Goal: Information Seeking & Learning: Learn about a topic

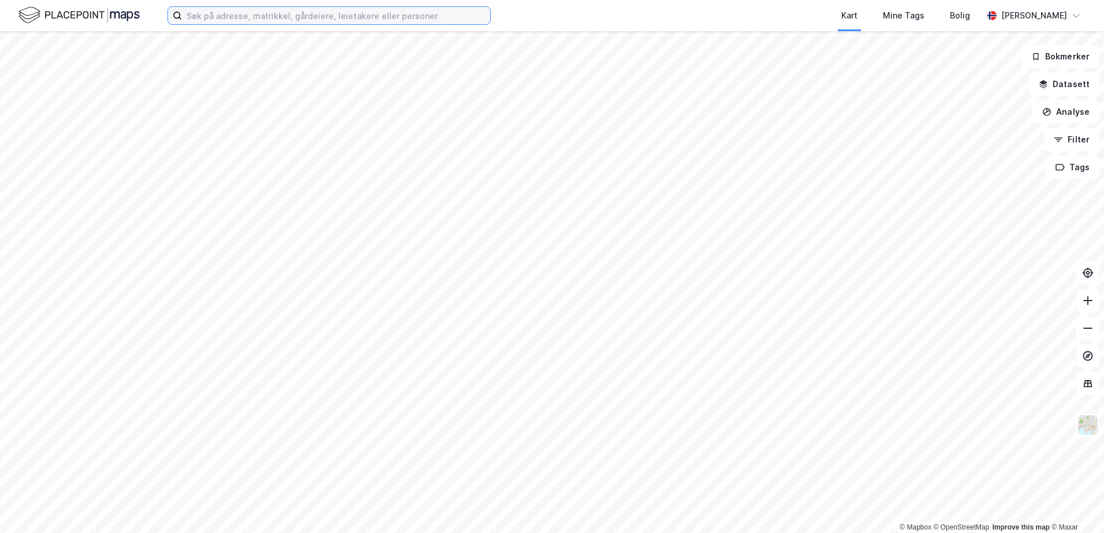
click at [367, 16] on input at bounding box center [336, 15] width 308 height 17
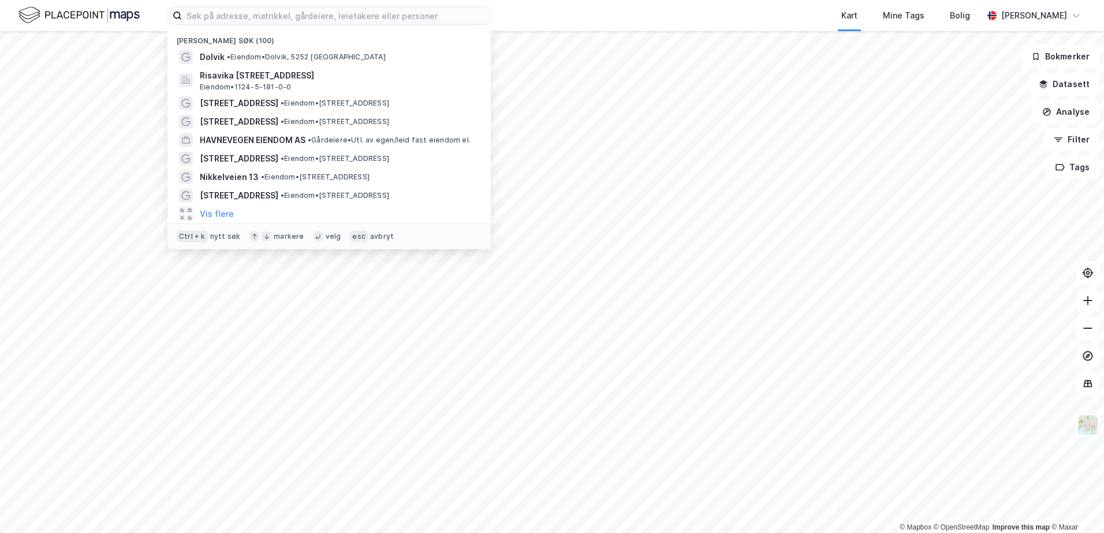
click at [630, 22] on div "Kart Mine Tags Bolig" at bounding box center [764, 15] width 436 height 31
click at [318, 16] on input at bounding box center [336, 15] width 308 height 17
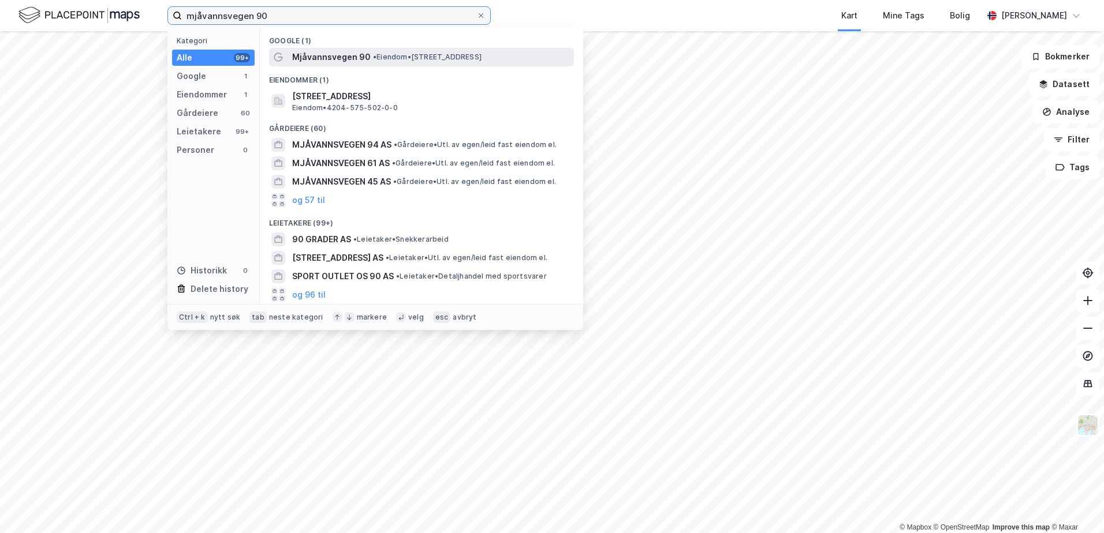
type input "mjåvannsvegen 90"
click at [373, 59] on span "•" at bounding box center [374, 57] width 3 height 9
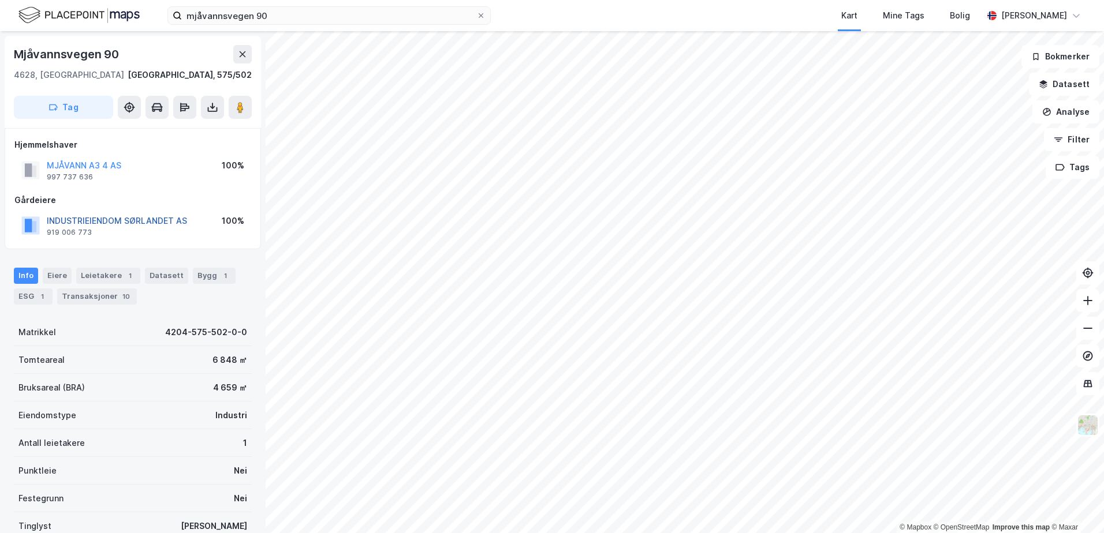
click at [0, 0] on button "INDUSTRIEIENDOM SØRLANDET AS" at bounding box center [0, 0] width 0 height 0
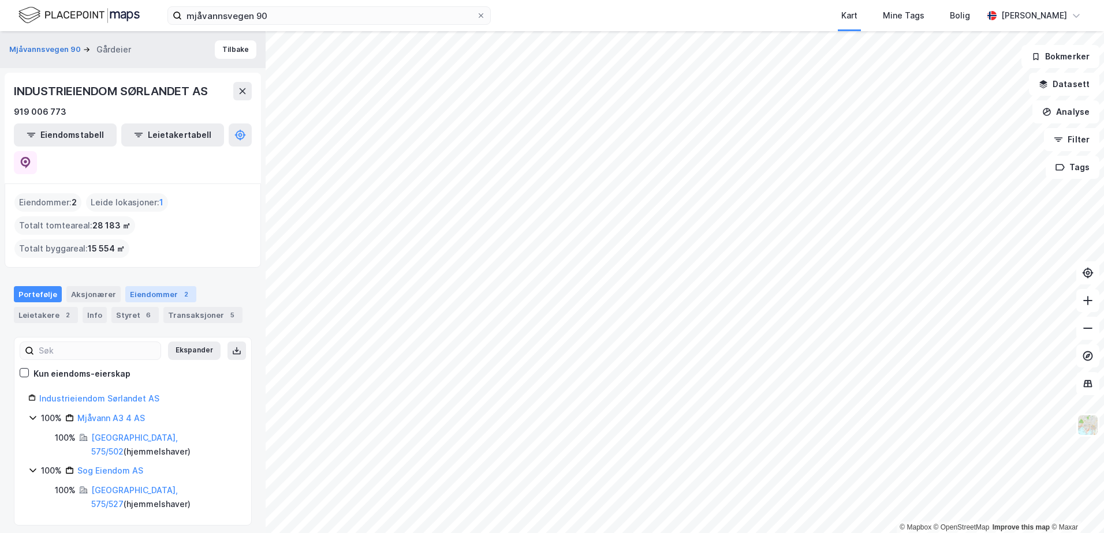
click at [147, 286] on div "Eiendommer 2" at bounding box center [160, 294] width 71 height 16
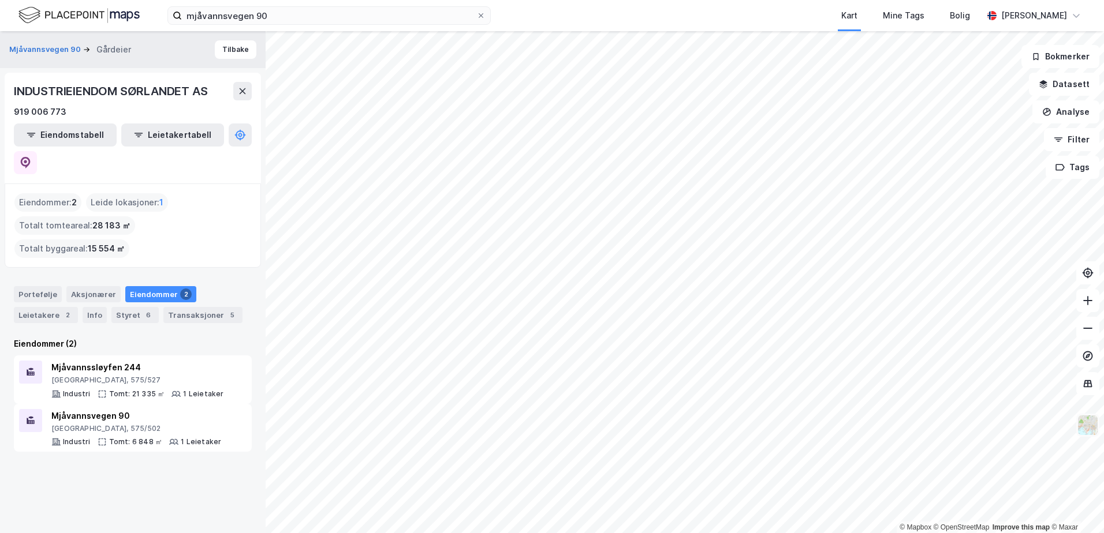
click at [1089, 425] on img at bounding box center [1088, 426] width 22 height 22
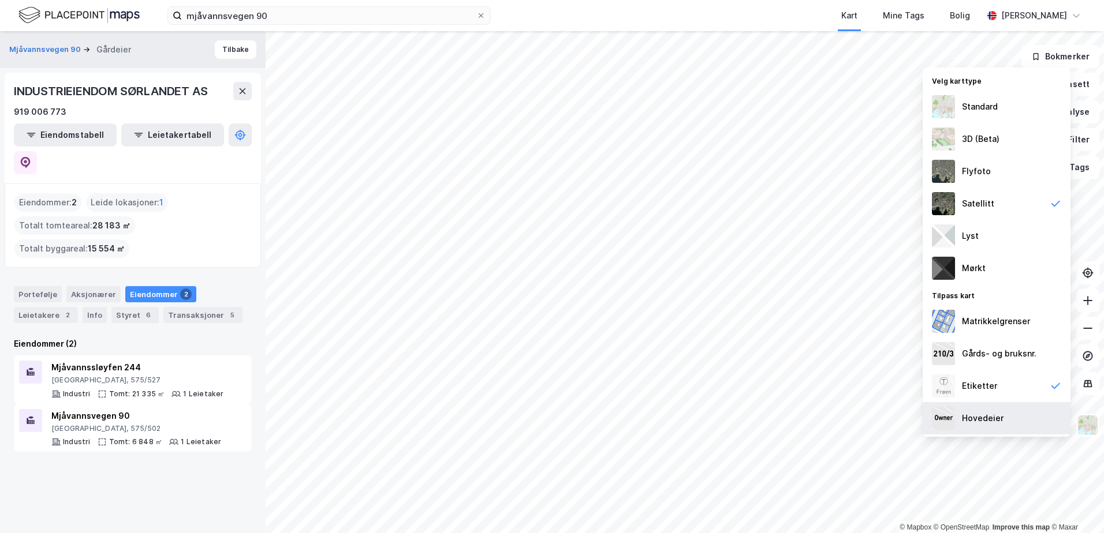
click at [1010, 415] on div "Hovedeier" at bounding box center [997, 418] width 148 height 32
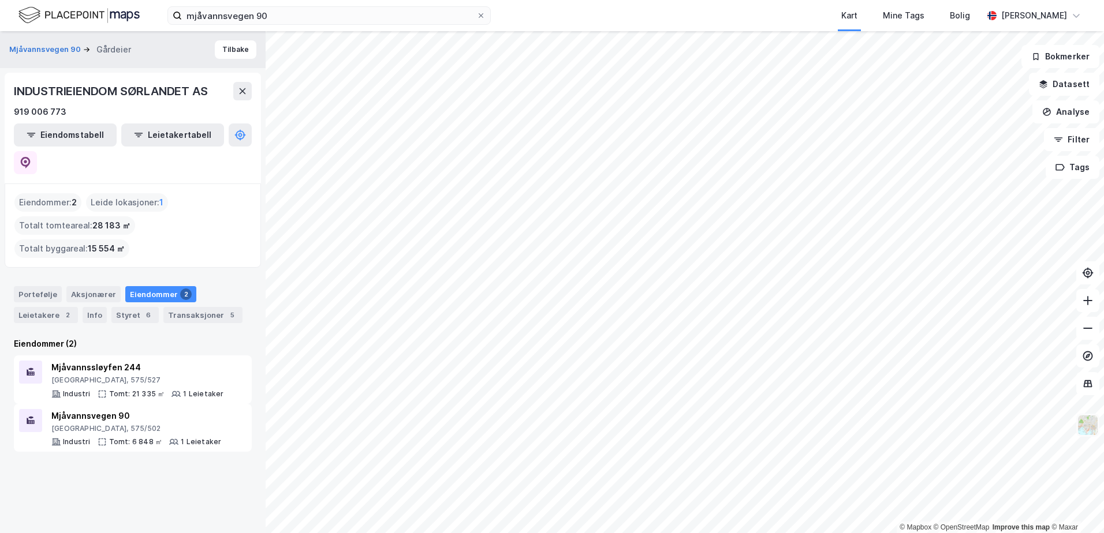
click at [1087, 427] on img at bounding box center [1088, 426] width 22 height 22
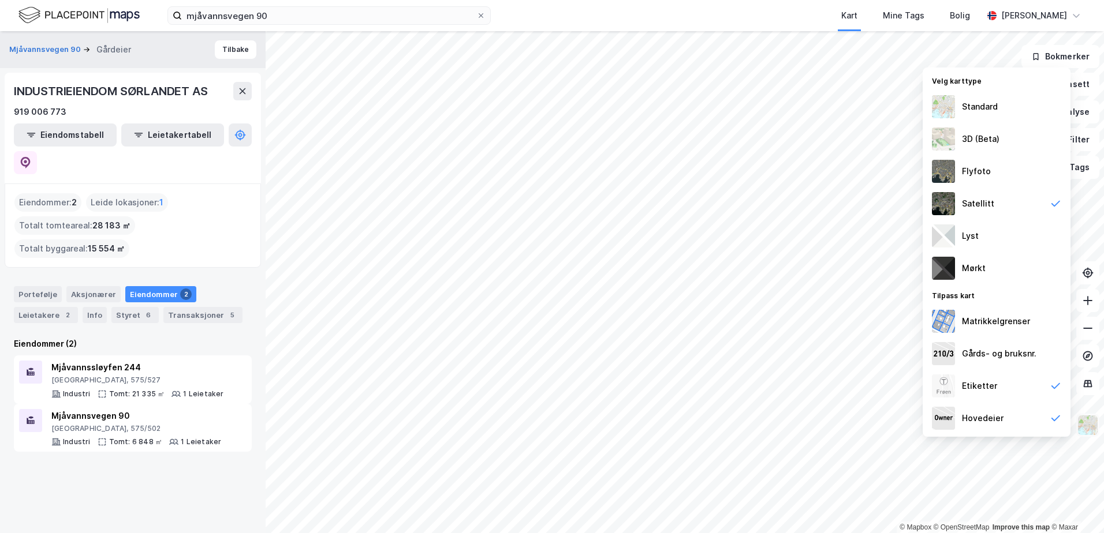
click at [1087, 427] on img at bounding box center [1088, 426] width 22 height 22
